Goal: Task Accomplishment & Management: Use online tool/utility

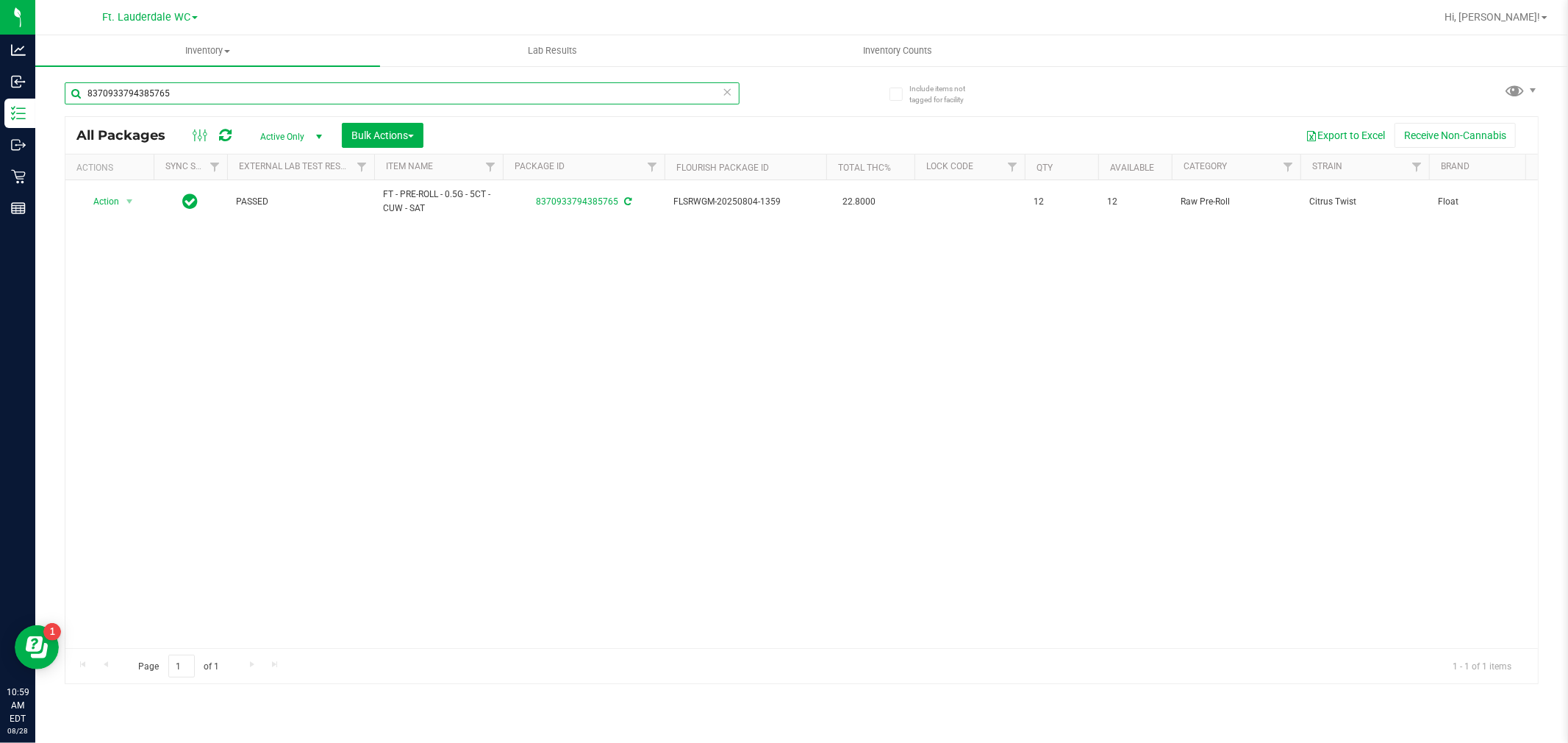
click at [129, 86] on input "8370933794385765" at bounding box center [402, 94] width 674 height 22
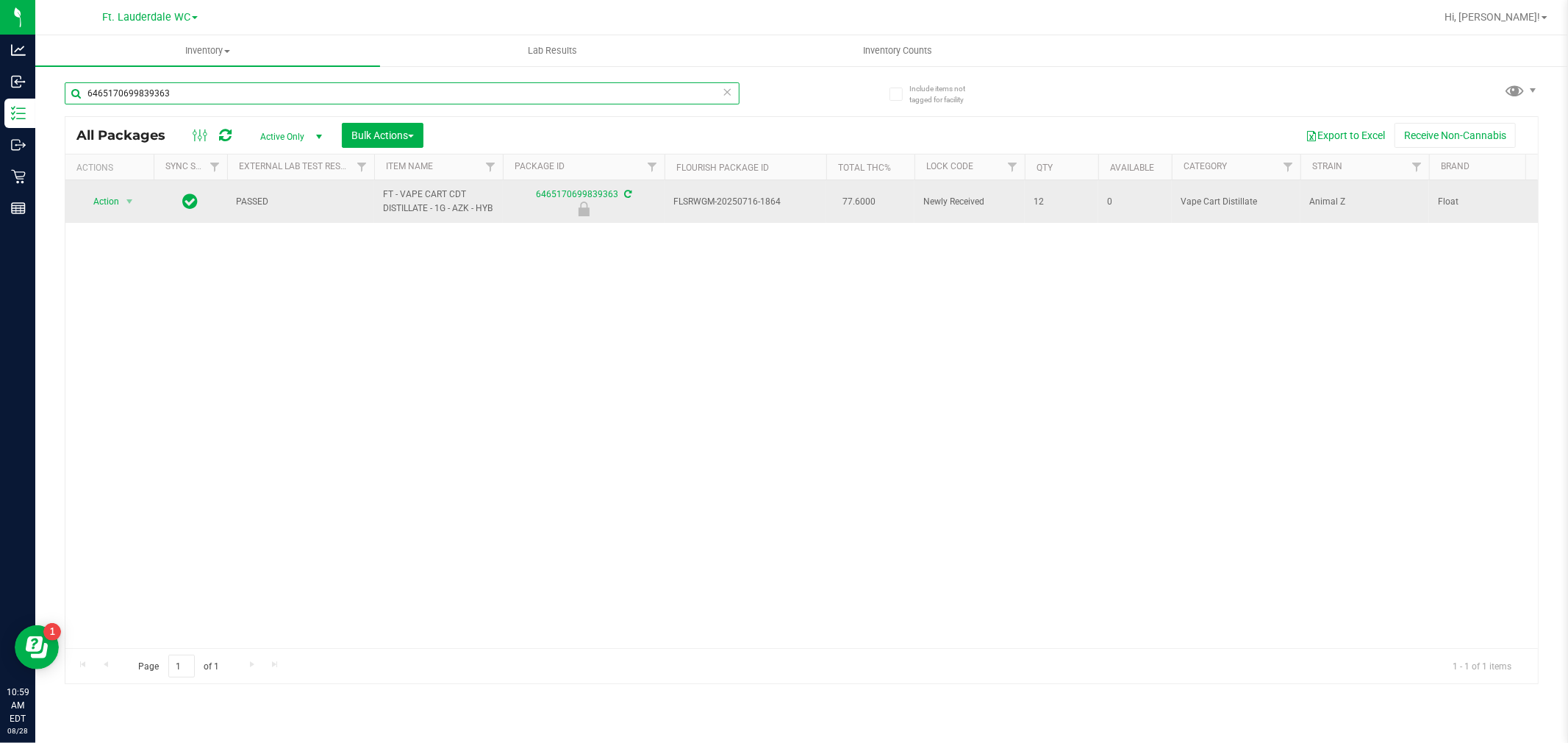
type input "6465170699839363"
click at [108, 202] on span "Action" at bounding box center [100, 202] width 40 height 21
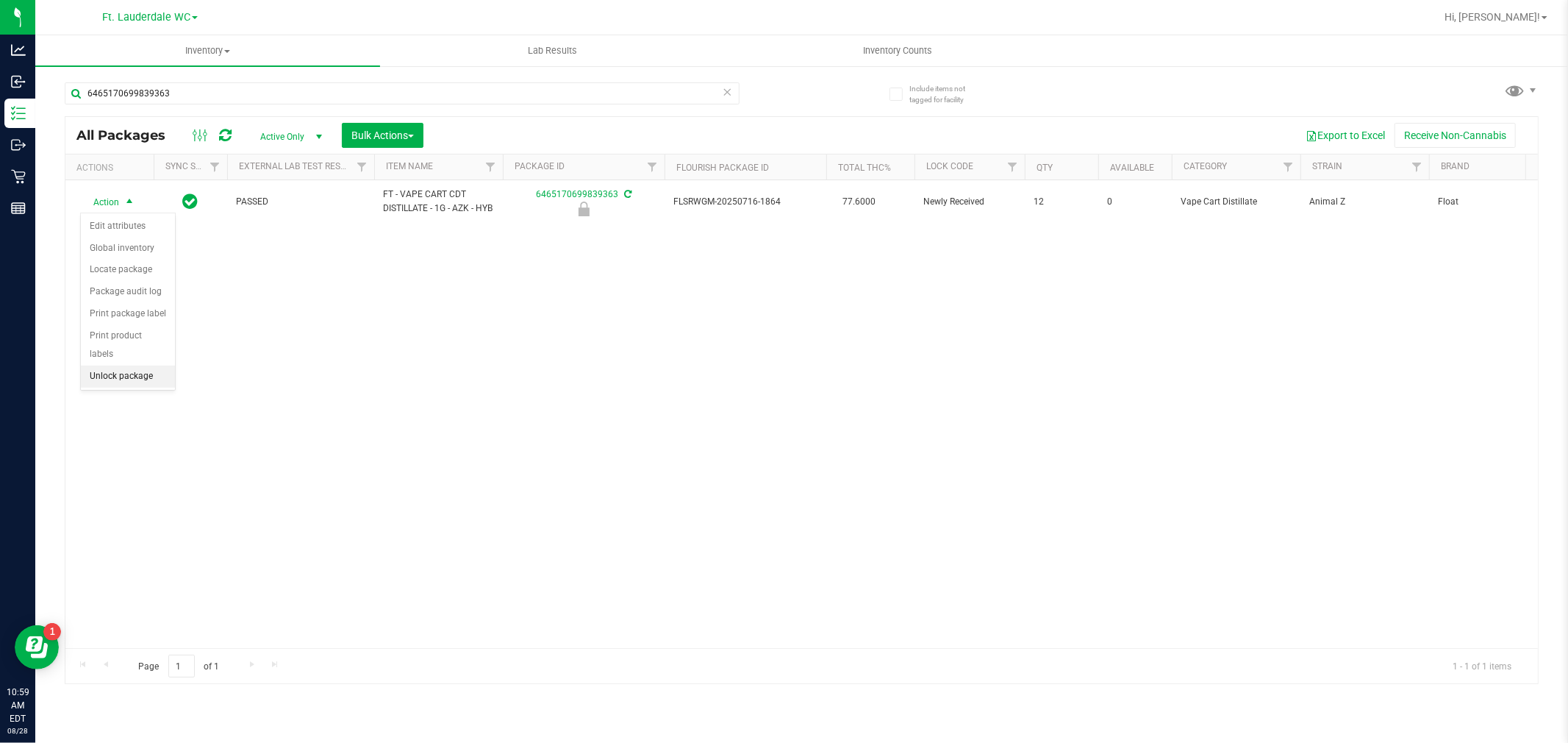
click at [147, 372] on li "Unlock package" at bounding box center [128, 376] width 94 height 22
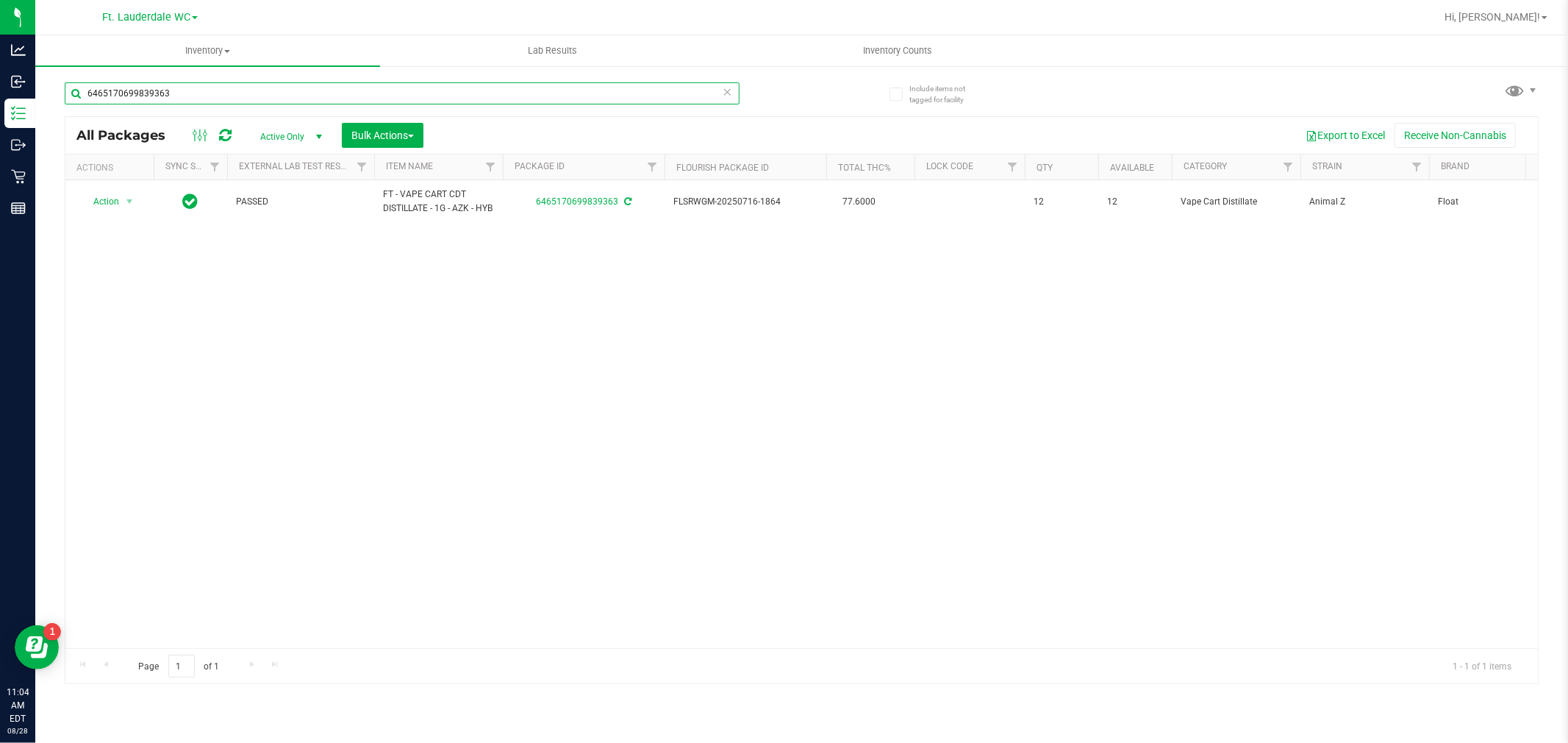
click at [192, 96] on input "6465170699839363" at bounding box center [402, 94] width 674 height 22
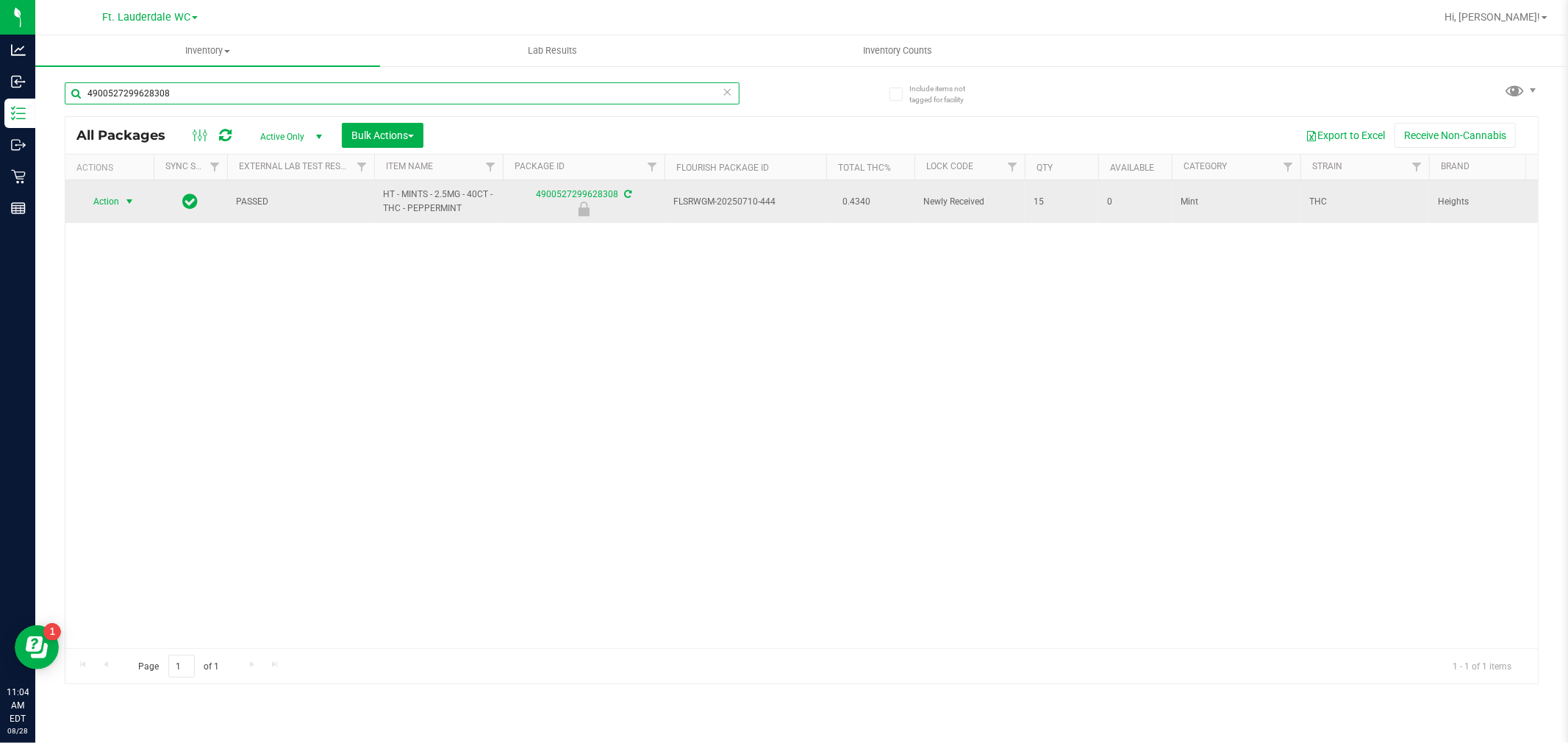
type input "4900527299628308"
click at [129, 204] on span "select" at bounding box center [129, 201] width 12 height 12
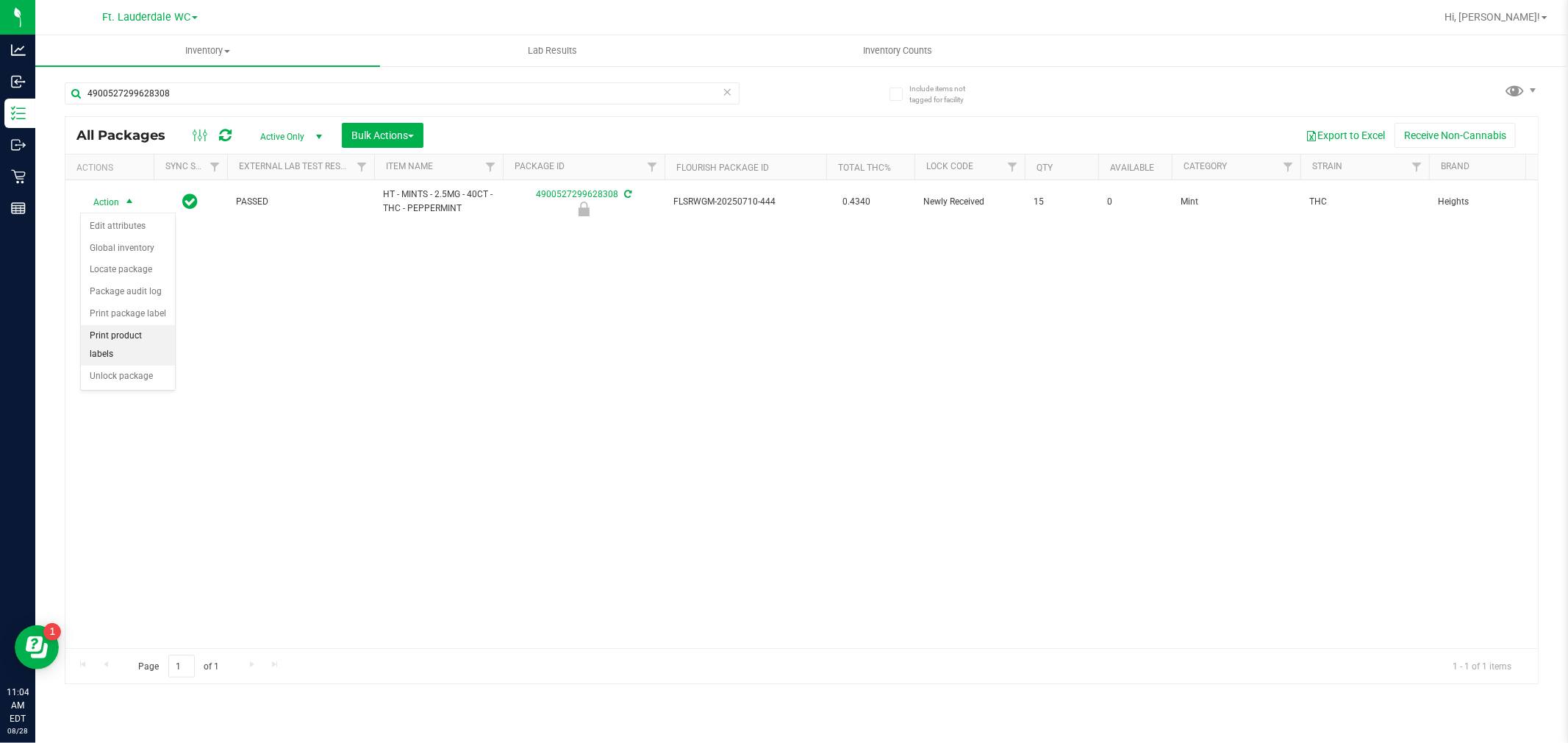
click at [140, 365] on li "Print product labels" at bounding box center [128, 345] width 94 height 40
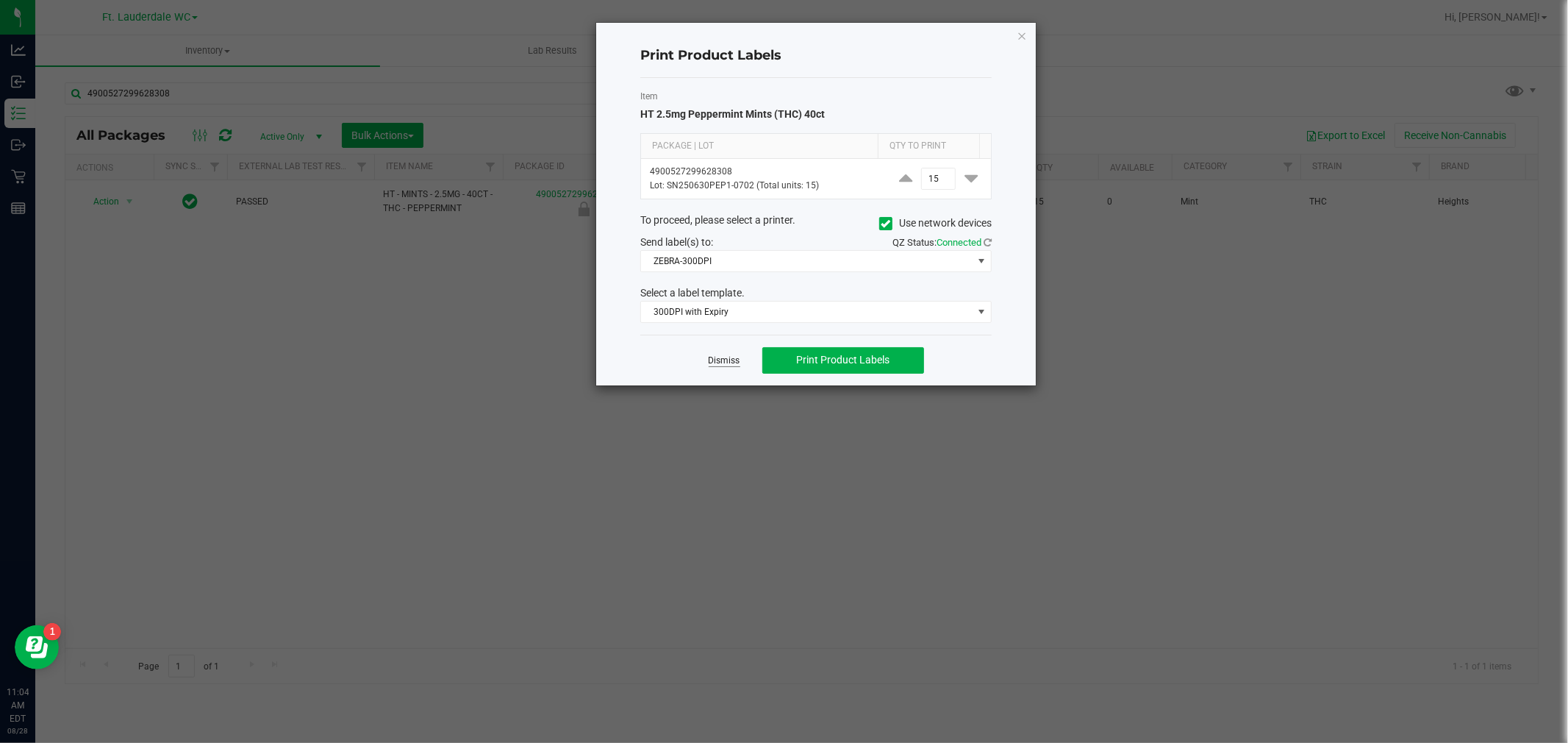
click at [718, 361] on link "Dismiss" at bounding box center [724, 361] width 32 height 13
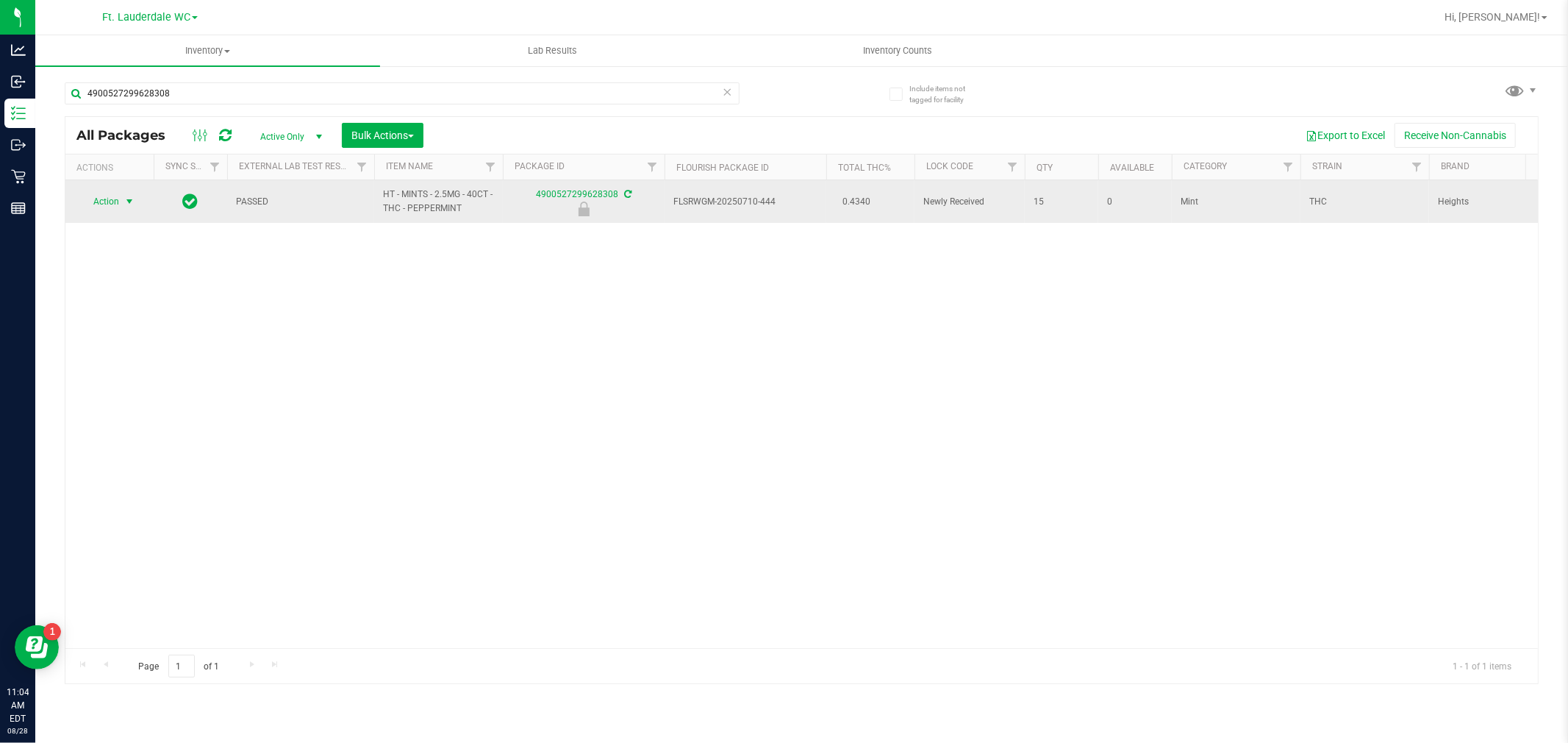
click at [125, 202] on span "select" at bounding box center [129, 201] width 12 height 12
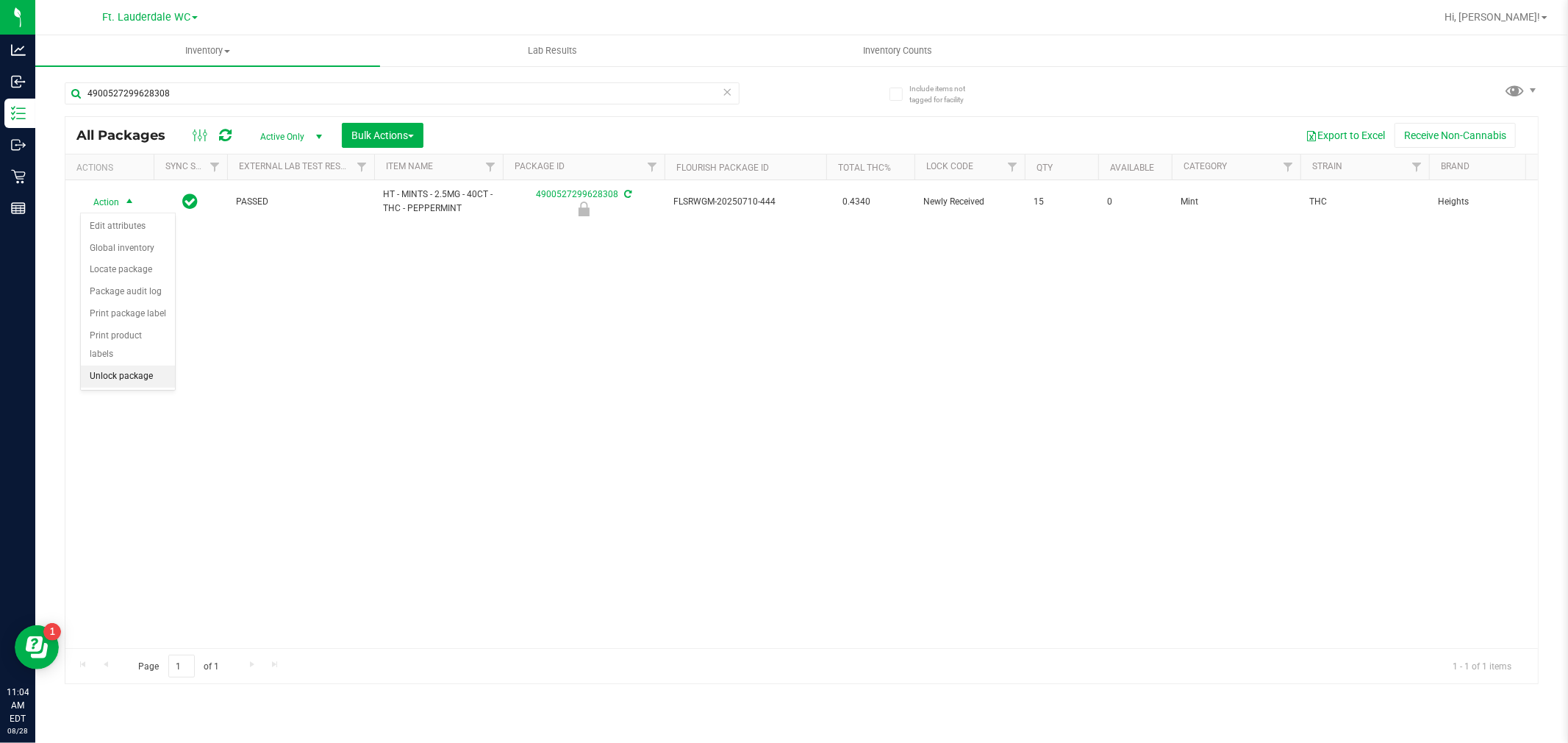
click at [142, 383] on li "Unlock package" at bounding box center [128, 376] width 94 height 22
